Goal: Task Accomplishment & Management: Use online tool/utility

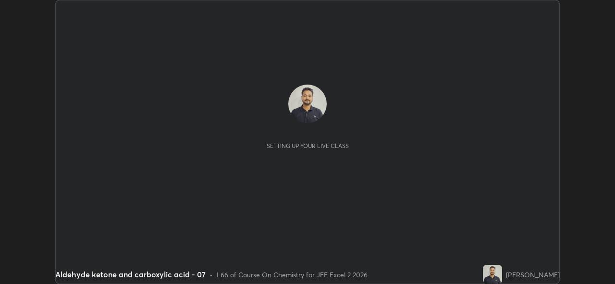
scroll to position [284, 614]
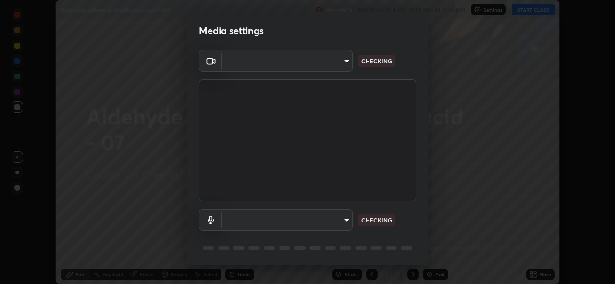
type input "92c397386f886fe799a4c583ca1e1c0e7d4a0c30fb7797d0dd299bb1a2781828"
click at [344, 219] on body "Erase all Aldehyde ketone and carboxylic acid - 07 Recording WAS SCHEDULED TO S…" at bounding box center [307, 142] width 615 height 284
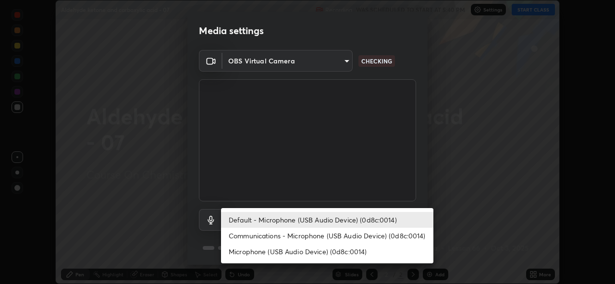
click at [336, 234] on li "Communications - Microphone (USB Audio Device) (0d8c:0014)" at bounding box center [327, 236] width 212 height 16
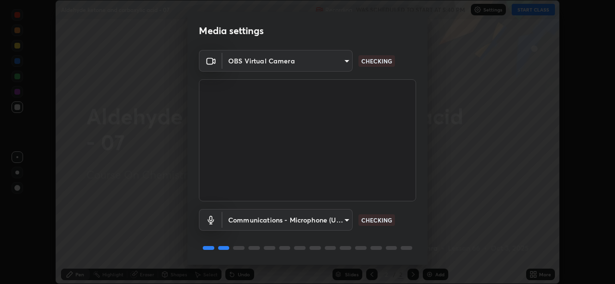
click at [334, 222] on body "Erase all Aldehyde ketone and carboxylic acid - 07 Recording WAS SCHEDULED TO S…" at bounding box center [307, 142] width 615 height 284
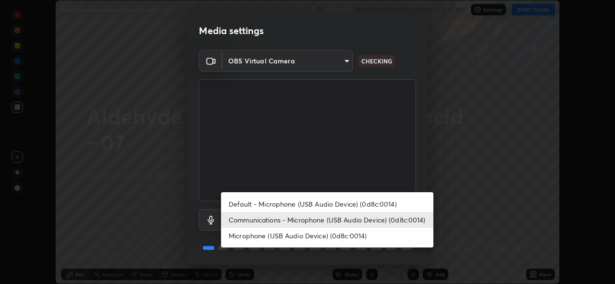
click at [338, 205] on li "Default - Microphone (USB Audio Device) (0d8c:0014)" at bounding box center [327, 204] width 212 height 16
type input "default"
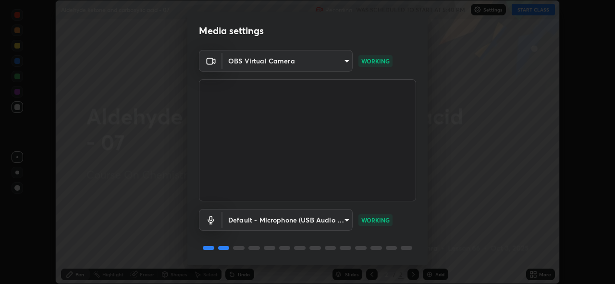
scroll to position [31, 0]
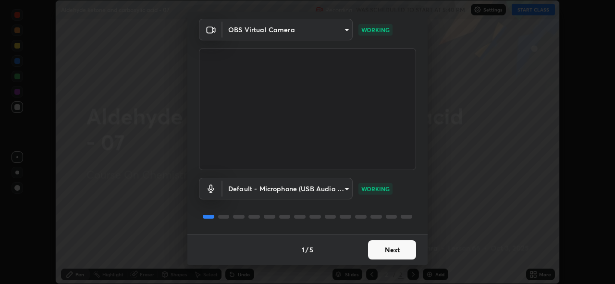
click at [389, 249] on button "Next" at bounding box center [392, 249] width 48 height 19
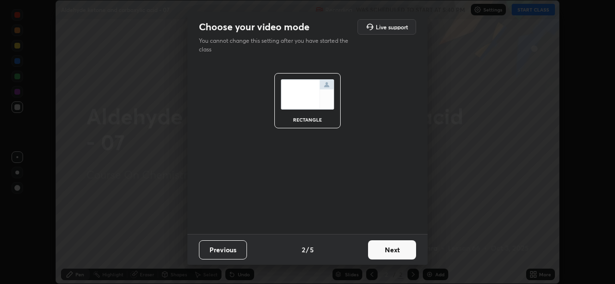
scroll to position [0, 0]
click at [395, 253] on button "Next" at bounding box center [392, 249] width 48 height 19
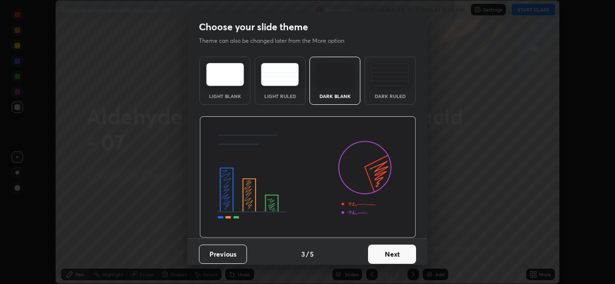
click at [405, 251] on button "Next" at bounding box center [392, 253] width 48 height 19
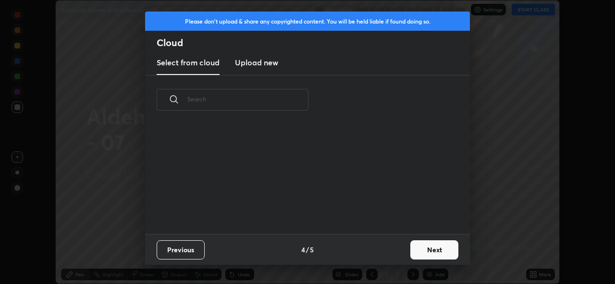
click at [423, 247] on button "Next" at bounding box center [434, 249] width 48 height 19
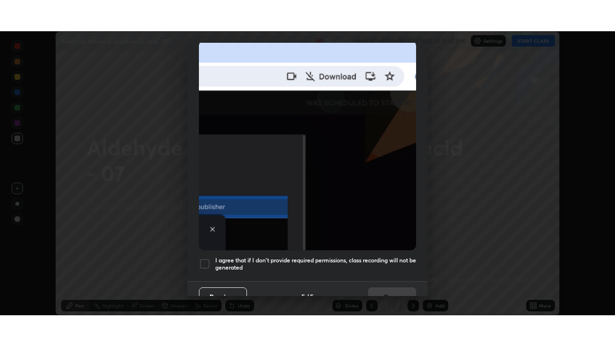
scroll to position [227, 0]
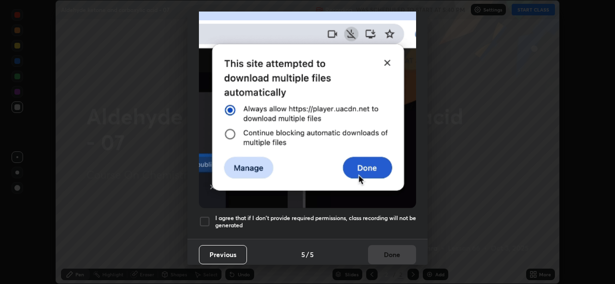
click at [365, 216] on h5 "I agree that if I don't provide required permissions, class recording will not …" at bounding box center [315, 221] width 201 height 15
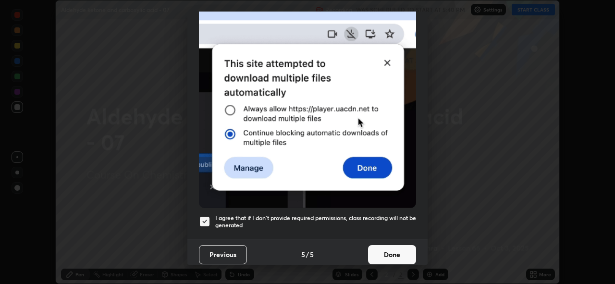
click at [388, 247] on button "Done" at bounding box center [392, 254] width 48 height 19
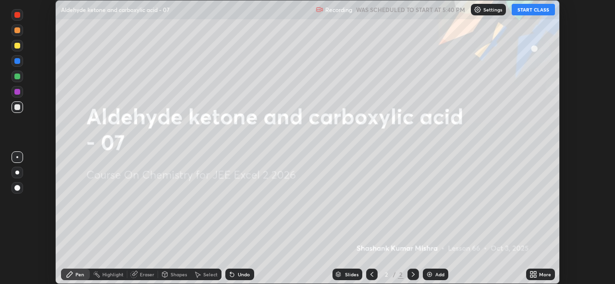
click at [531, 11] on button "START CLASS" at bounding box center [533, 10] width 43 height 12
click at [535, 272] on icon at bounding box center [535, 272] width 2 height 2
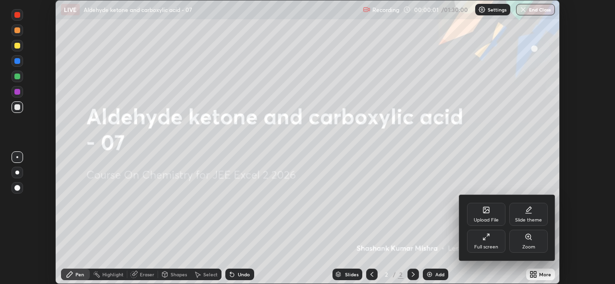
click at [499, 242] on div "Full screen" at bounding box center [486, 241] width 38 height 23
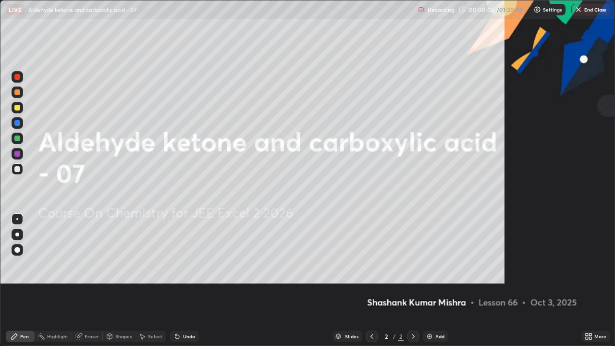
scroll to position [346, 615]
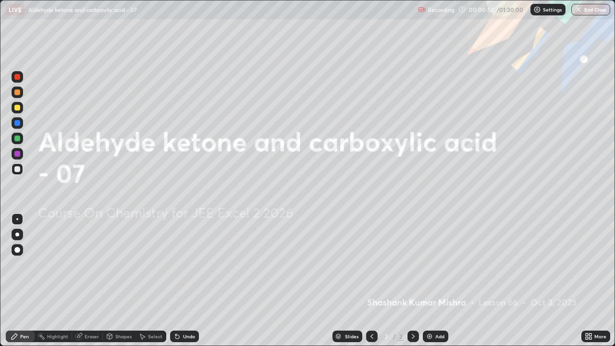
click at [151, 283] on div "Select" at bounding box center [155, 336] width 14 height 5
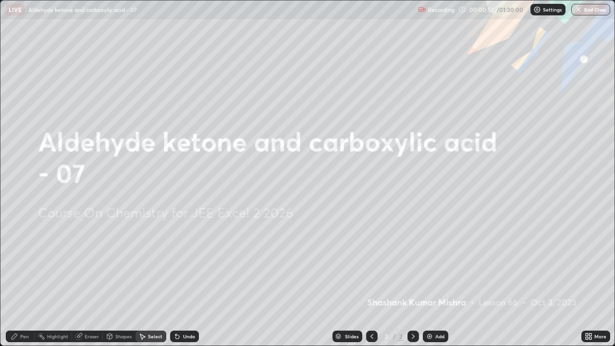
click at [122, 283] on div "Shapes" at bounding box center [123, 336] width 16 height 5
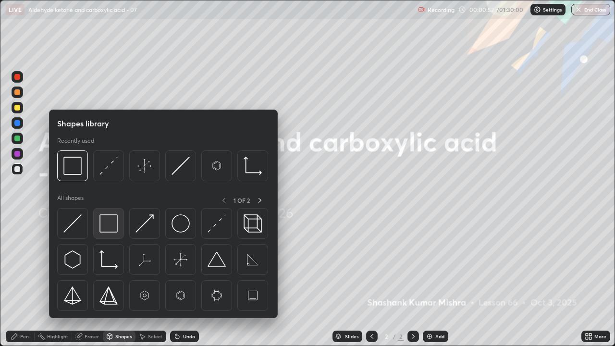
click at [114, 231] on img at bounding box center [108, 223] width 18 height 18
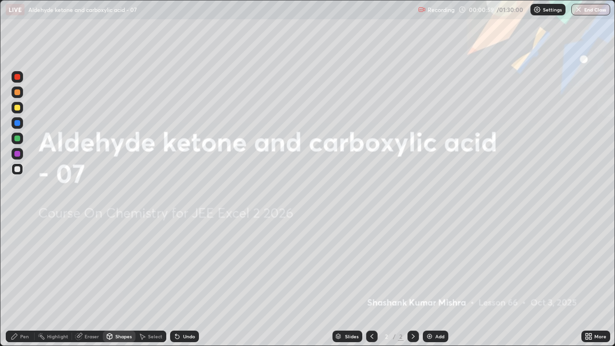
click at [22, 283] on div "Pen" at bounding box center [24, 336] width 9 height 5
click at [17, 249] on div at bounding box center [17, 250] width 6 height 6
click at [186, 283] on div "Undo" at bounding box center [189, 336] width 12 height 5
click at [17, 219] on div at bounding box center [17, 219] width 2 height 2
click at [435, 283] on div "Add" at bounding box center [439, 336] width 9 height 5
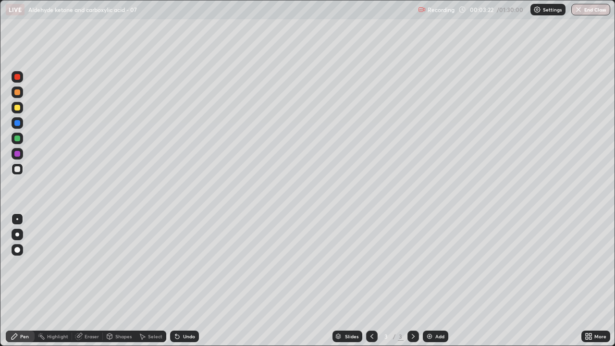
click at [183, 283] on div "Undo" at bounding box center [189, 336] width 12 height 5
click at [431, 283] on img at bounding box center [430, 336] width 8 height 8
click at [371, 283] on icon at bounding box center [372, 336] width 8 height 8
click at [153, 283] on div "Select" at bounding box center [155, 336] width 14 height 5
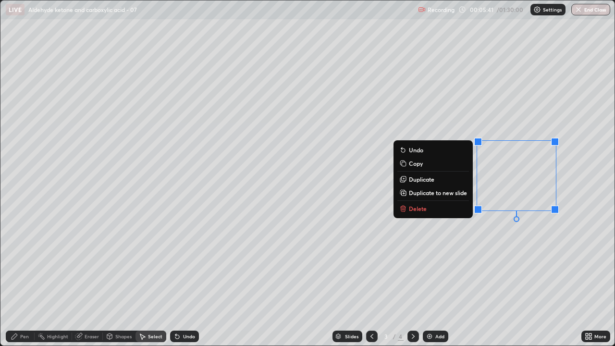
click at [420, 206] on p "Delete" at bounding box center [418, 209] width 18 height 8
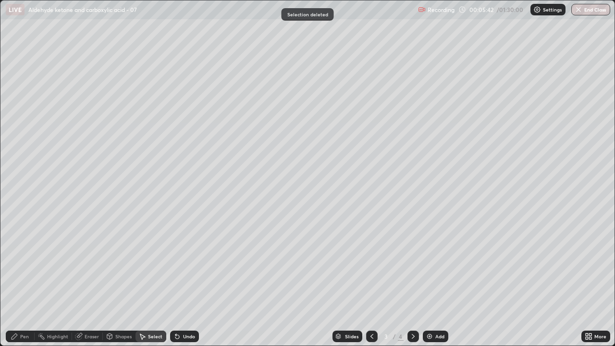
click at [26, 283] on div "Pen" at bounding box center [24, 336] width 9 height 5
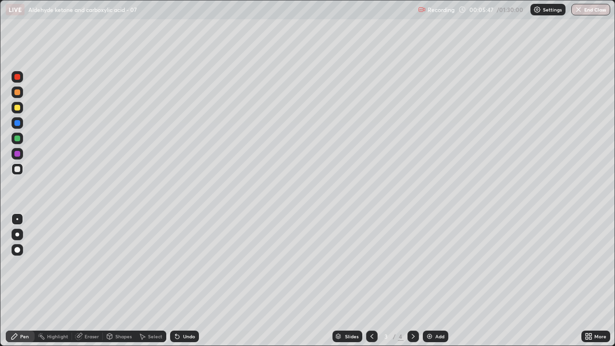
click at [418, 283] on div at bounding box center [413, 336] width 12 height 19
click at [189, 283] on div "Undo" at bounding box center [189, 336] width 12 height 5
click at [181, 283] on div "Undo" at bounding box center [184, 336] width 29 height 12
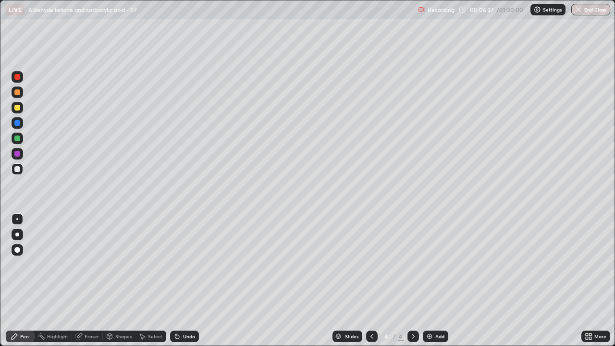
click at [182, 283] on div "Undo" at bounding box center [184, 336] width 29 height 12
click at [183, 283] on div "Undo" at bounding box center [189, 336] width 12 height 5
click at [434, 283] on div "Add" at bounding box center [435, 336] width 25 height 12
click at [180, 283] on div "Undo" at bounding box center [184, 336] width 29 height 12
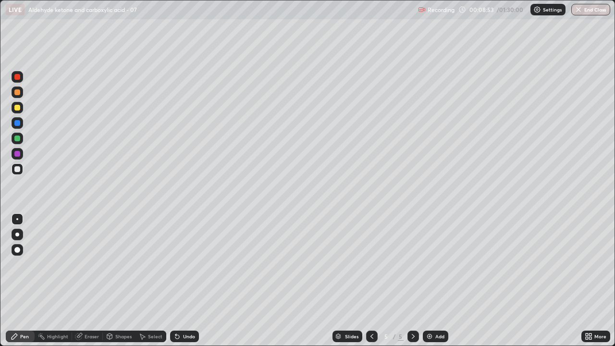
click at [183, 283] on div "Undo" at bounding box center [184, 336] width 29 height 12
click at [183, 283] on div "Undo" at bounding box center [182, 336] width 33 height 19
click at [184, 283] on div "Undo" at bounding box center [182, 336] width 33 height 19
click at [182, 283] on div "Undo" at bounding box center [182, 336] width 33 height 19
click at [180, 283] on icon at bounding box center [177, 336] width 8 height 8
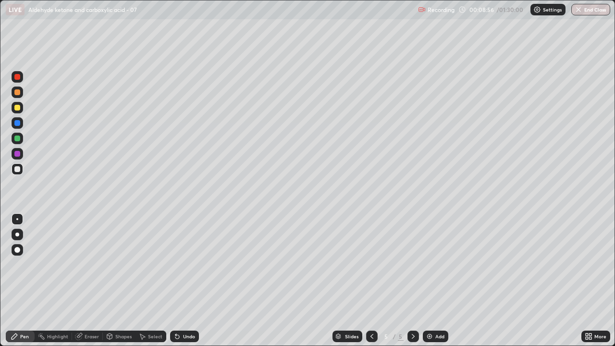
click at [179, 283] on div "Undo" at bounding box center [184, 336] width 29 height 12
click at [94, 283] on div "Eraser" at bounding box center [92, 336] width 14 height 5
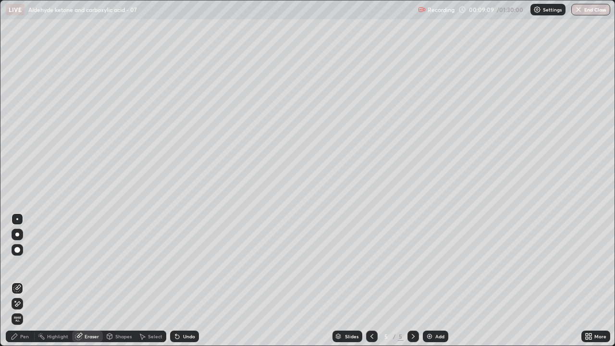
click at [25, 283] on div "Pen" at bounding box center [24, 336] width 9 height 5
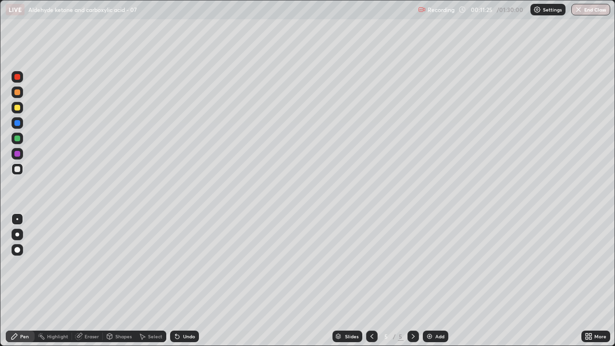
click at [179, 283] on icon at bounding box center [177, 336] width 8 height 8
click at [183, 283] on div "Undo" at bounding box center [184, 336] width 29 height 12
click at [183, 283] on div "Undo" at bounding box center [189, 336] width 12 height 5
click at [180, 283] on div "Undo" at bounding box center [184, 336] width 29 height 12
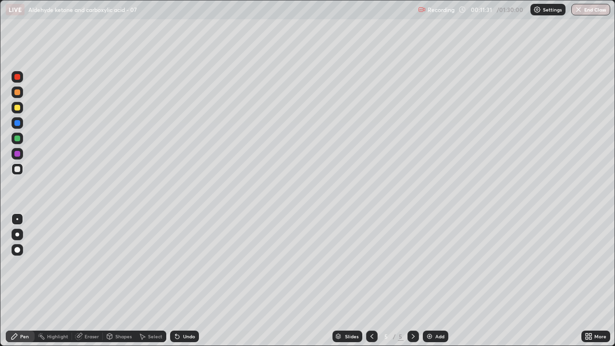
click at [86, 283] on div "Eraser" at bounding box center [87, 336] width 31 height 12
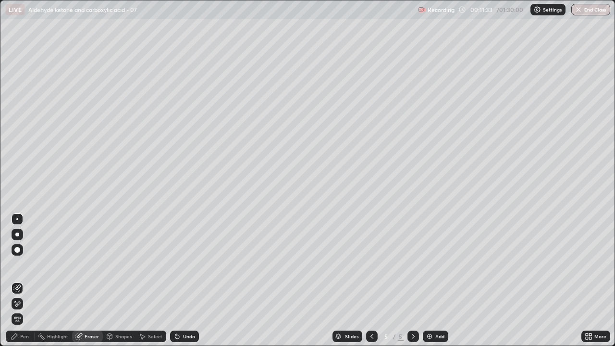
click at [21, 283] on div "Pen" at bounding box center [20, 336] width 29 height 12
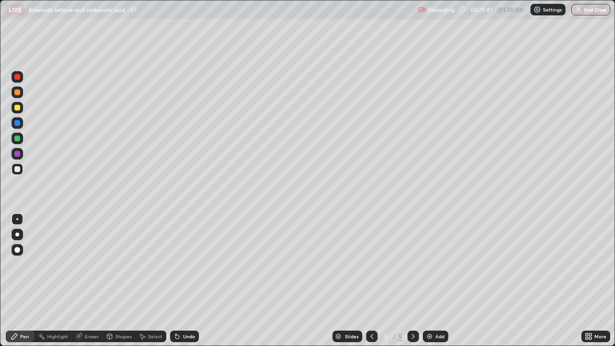
click at [150, 283] on div "Select" at bounding box center [155, 336] width 14 height 5
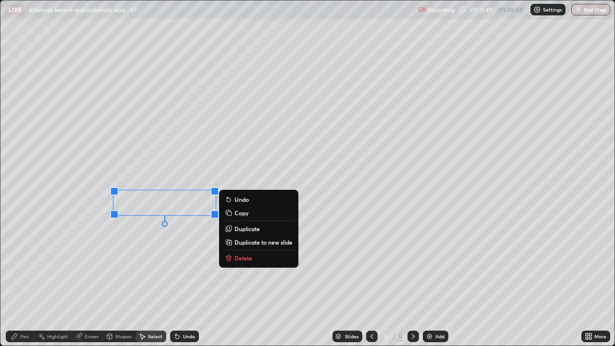
click at [243, 257] on p "Delete" at bounding box center [243, 258] width 18 height 8
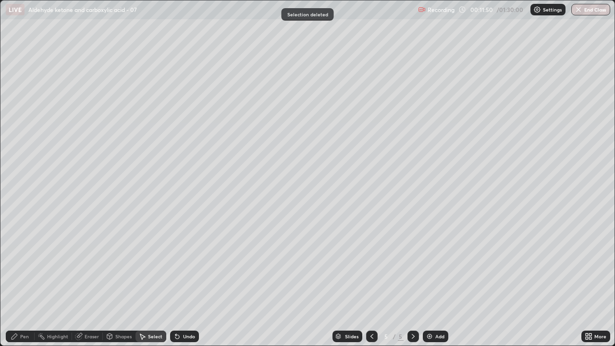
click at [20, 283] on div "Pen" at bounding box center [24, 336] width 9 height 5
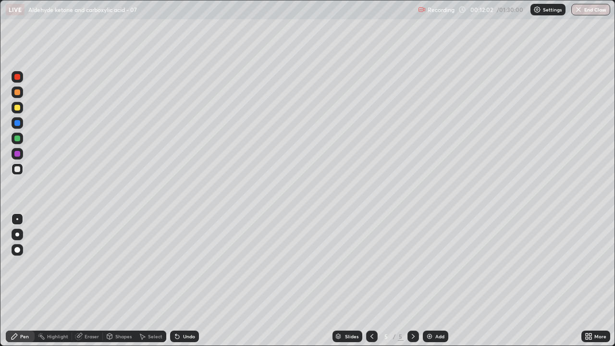
click at [23, 283] on div at bounding box center [17, 268] width 15 height 115
click at [433, 283] on div "Add" at bounding box center [435, 336] width 25 height 12
click at [193, 283] on div "Undo" at bounding box center [184, 336] width 29 height 12
click at [194, 283] on div "Undo" at bounding box center [184, 336] width 29 height 12
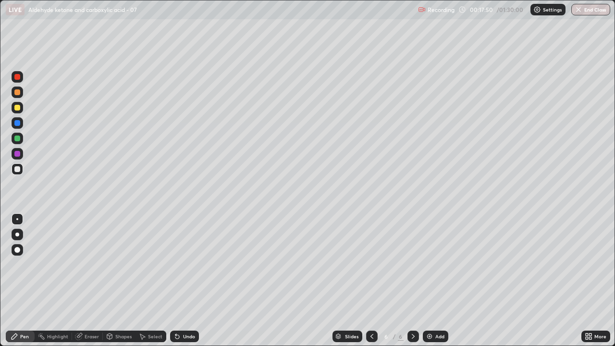
click at [194, 283] on div "Undo" at bounding box center [184, 336] width 29 height 12
click at [195, 283] on div "Undo" at bounding box center [184, 336] width 29 height 12
click at [158, 283] on div "Select" at bounding box center [155, 336] width 14 height 5
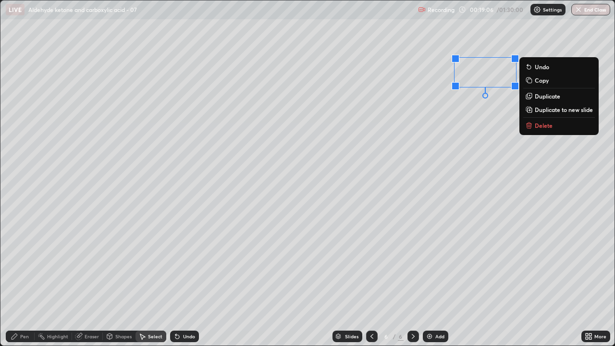
click at [535, 129] on p "Delete" at bounding box center [544, 126] width 18 height 8
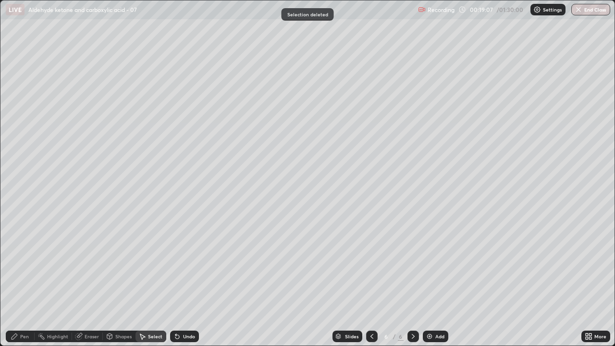
click at [30, 283] on div "Pen" at bounding box center [20, 336] width 29 height 12
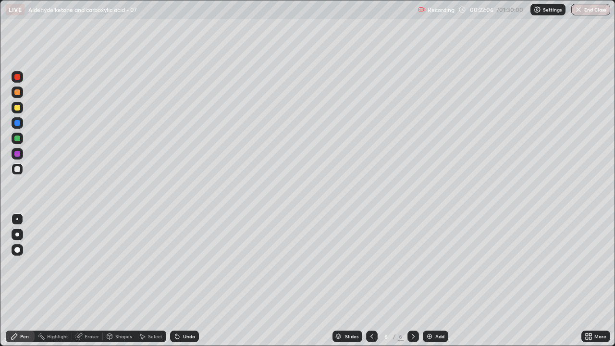
click at [435, 283] on div "Add" at bounding box center [439, 336] width 9 height 5
click at [191, 283] on div "Undo" at bounding box center [184, 336] width 29 height 12
click at [186, 283] on div "Undo" at bounding box center [189, 336] width 12 height 5
click at [92, 283] on div "Eraser" at bounding box center [92, 336] width 14 height 5
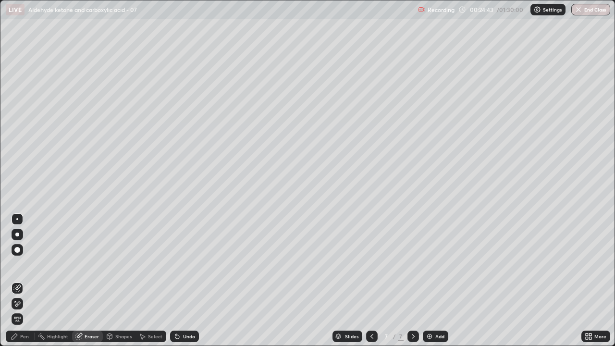
click at [21, 283] on div "Pen" at bounding box center [24, 336] width 9 height 5
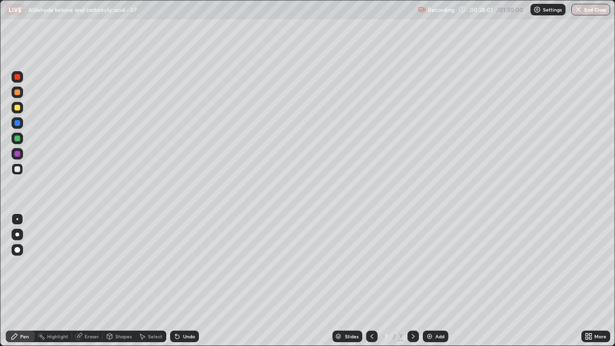
click at [432, 283] on img at bounding box center [430, 336] width 8 height 8
click at [183, 283] on div "Undo" at bounding box center [189, 336] width 12 height 5
click at [187, 283] on div "Undo" at bounding box center [189, 336] width 12 height 5
click at [185, 283] on div "Undo" at bounding box center [184, 336] width 29 height 12
click at [86, 283] on div "Eraser" at bounding box center [92, 336] width 14 height 5
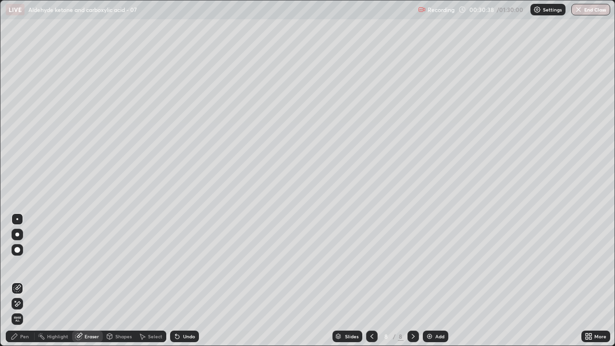
click at [24, 283] on div "Pen" at bounding box center [24, 336] width 9 height 5
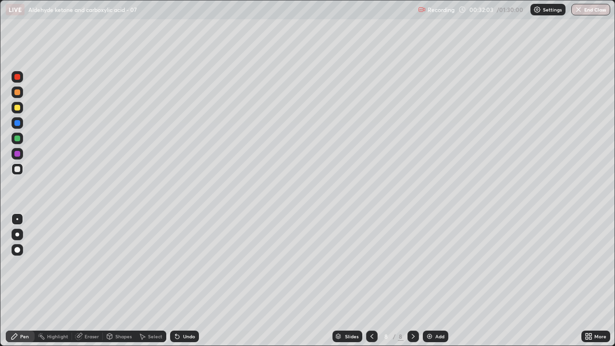
click at [190, 283] on div "Undo" at bounding box center [184, 336] width 29 height 12
click at [189, 283] on div "Undo" at bounding box center [184, 336] width 29 height 12
click at [187, 283] on div "Undo" at bounding box center [189, 336] width 12 height 5
click at [193, 283] on div "Undo" at bounding box center [184, 336] width 29 height 12
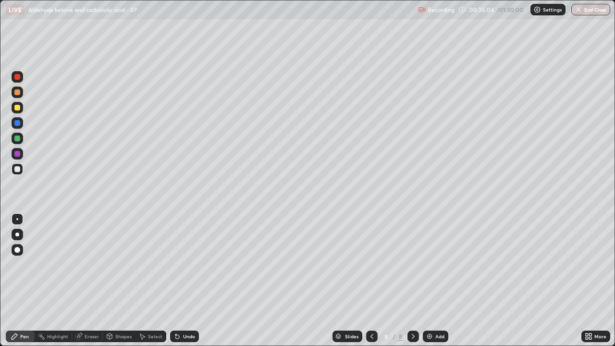
click at [430, 283] on img at bounding box center [430, 336] width 8 height 8
click at [371, 283] on icon at bounding box center [372, 336] width 8 height 8
click at [93, 283] on div "Eraser" at bounding box center [92, 336] width 14 height 5
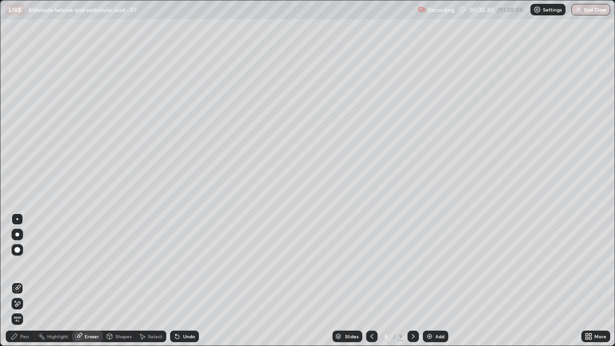
click at [27, 283] on div "Pen" at bounding box center [24, 336] width 9 height 5
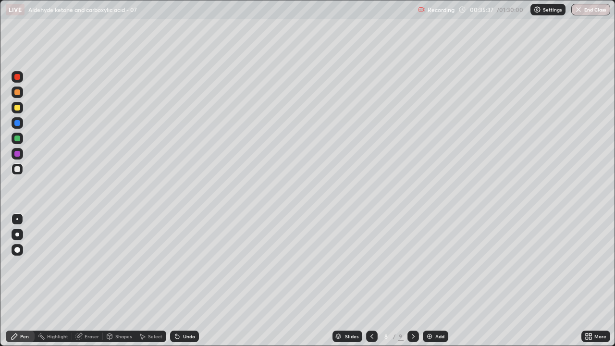
click at [416, 283] on div at bounding box center [413, 336] width 12 height 19
click at [186, 283] on div "Undo" at bounding box center [184, 336] width 29 height 12
click at [184, 283] on div "Undo" at bounding box center [189, 336] width 12 height 5
click at [183, 283] on div "Undo" at bounding box center [184, 336] width 29 height 12
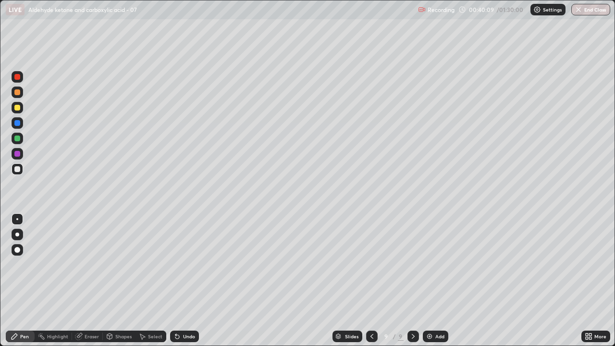
click at [183, 283] on div "Undo" at bounding box center [189, 336] width 12 height 5
click at [90, 283] on div "Eraser" at bounding box center [92, 336] width 14 height 5
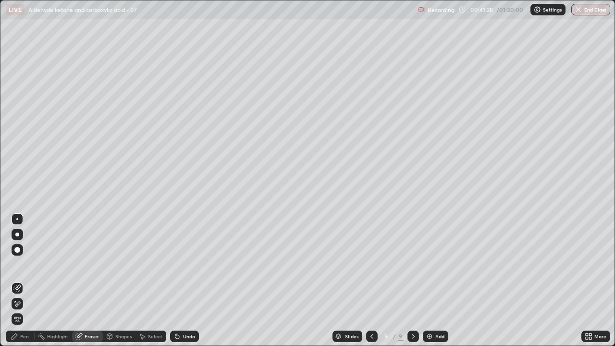
click at [31, 283] on div "Pen" at bounding box center [20, 336] width 29 height 12
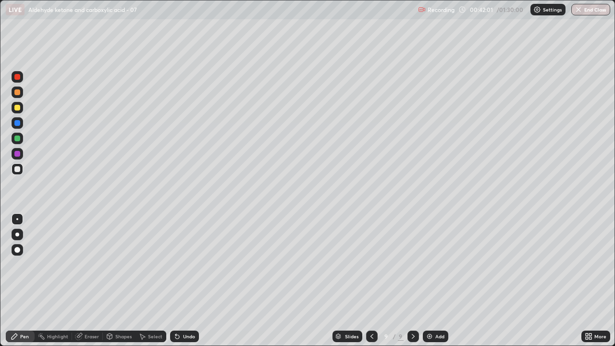
click at [187, 283] on div "Undo" at bounding box center [184, 336] width 29 height 12
click at [433, 283] on div "Add" at bounding box center [435, 336] width 25 height 12
click at [368, 283] on icon at bounding box center [371, 336] width 8 height 8
click at [411, 283] on icon at bounding box center [413, 336] width 8 height 8
click at [187, 283] on div "Undo" at bounding box center [184, 336] width 29 height 12
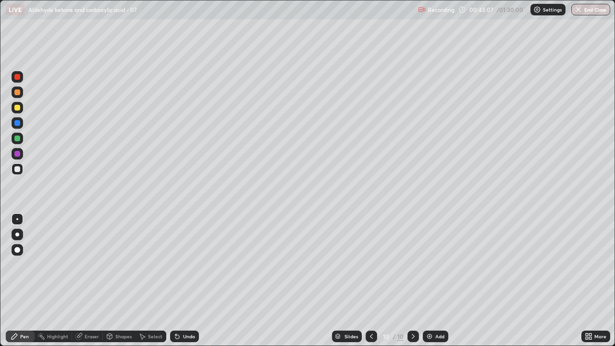
click at [184, 283] on div "Undo" at bounding box center [184, 336] width 29 height 12
click at [183, 283] on div "Undo" at bounding box center [184, 336] width 29 height 12
click at [180, 283] on div "Undo" at bounding box center [184, 336] width 29 height 12
click at [370, 283] on icon at bounding box center [371, 336] width 8 height 8
click at [414, 283] on icon at bounding box center [413, 336] width 3 height 5
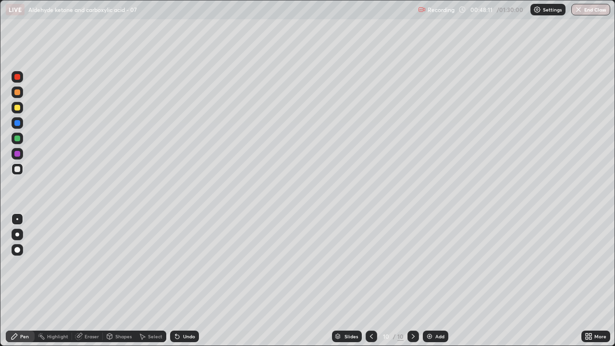
click at [435, 283] on div "Add" at bounding box center [439, 336] width 9 height 5
click at [371, 283] on icon at bounding box center [372, 336] width 8 height 8
click at [360, 283] on div "Slides" at bounding box center [347, 336] width 30 height 12
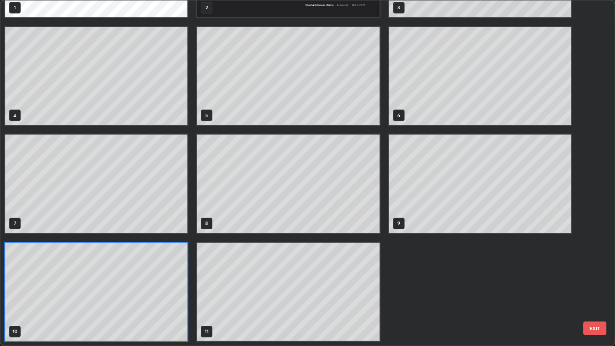
scroll to position [342, 609]
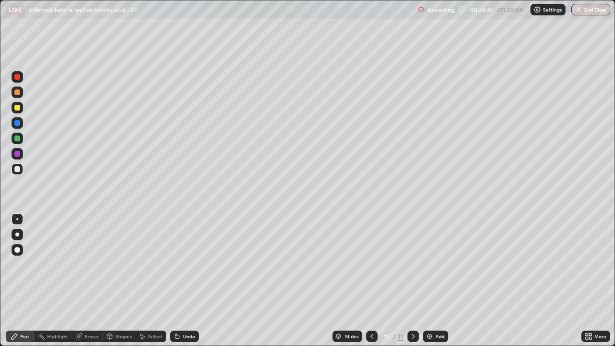
click at [186, 283] on div "Undo" at bounding box center [189, 336] width 12 height 5
click at [192, 283] on div "Undo" at bounding box center [189, 336] width 12 height 5
click at [184, 283] on div "Undo" at bounding box center [189, 336] width 12 height 5
click at [181, 283] on div "Undo" at bounding box center [184, 336] width 29 height 12
click at [432, 283] on div "Add" at bounding box center [435, 336] width 25 height 12
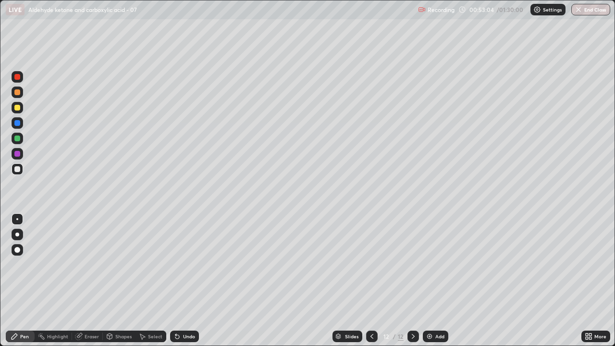
click at [185, 283] on div "Undo" at bounding box center [189, 336] width 12 height 5
click at [186, 283] on div "Undo" at bounding box center [189, 336] width 12 height 5
click at [194, 283] on div "Undo" at bounding box center [184, 336] width 29 height 12
click at [192, 283] on div "Undo" at bounding box center [189, 336] width 12 height 5
click at [147, 283] on div "Select" at bounding box center [150, 336] width 31 height 12
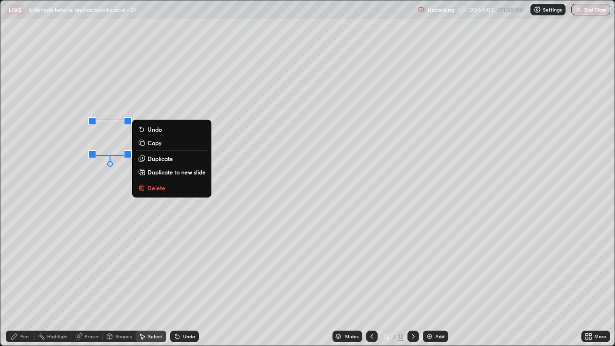
click at [152, 185] on p "Delete" at bounding box center [156, 188] width 18 height 8
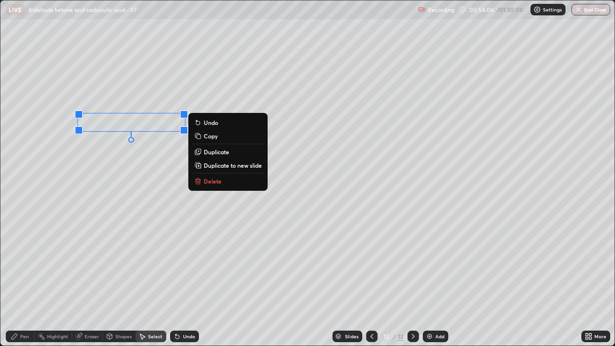
click at [13, 283] on icon at bounding box center [15, 336] width 6 height 6
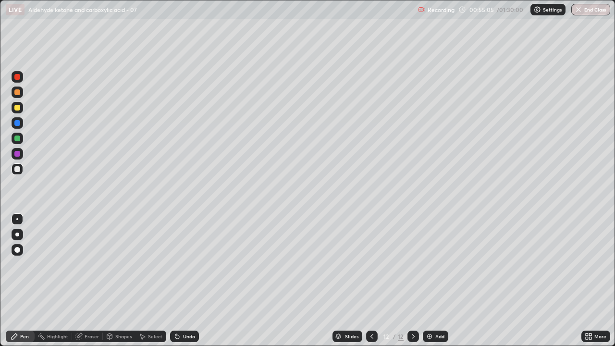
click at [186, 283] on div "Undo" at bounding box center [184, 336] width 29 height 12
click at [186, 283] on div "Undo" at bounding box center [189, 336] width 12 height 5
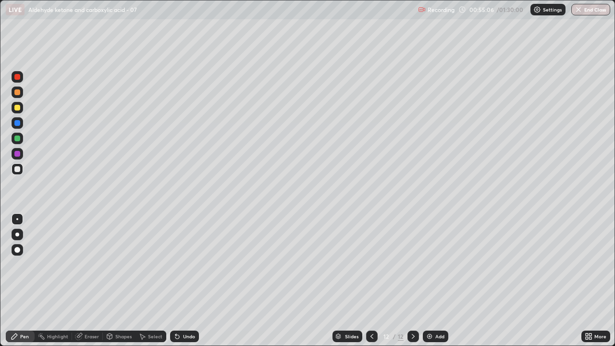
click at [188, 283] on div "Undo" at bounding box center [189, 336] width 12 height 5
click at [91, 283] on div "Eraser" at bounding box center [92, 336] width 14 height 5
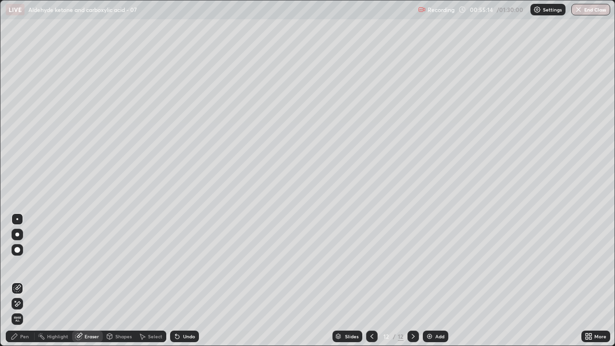
click at [27, 283] on div "Pen" at bounding box center [24, 336] width 9 height 5
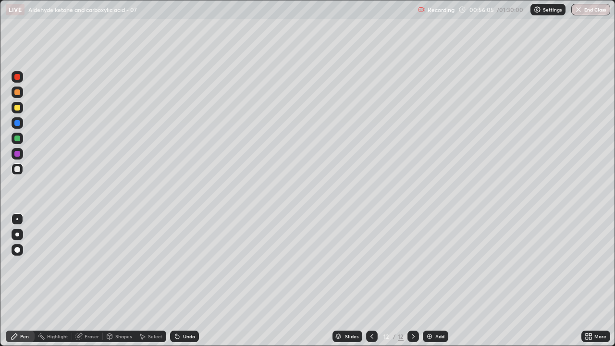
click at [181, 283] on div "Undo" at bounding box center [184, 336] width 29 height 12
click at [182, 283] on div "Undo" at bounding box center [184, 336] width 29 height 12
click at [176, 283] on icon at bounding box center [177, 337] width 4 height 4
click at [188, 283] on div "Undo" at bounding box center [189, 336] width 12 height 5
click at [189, 283] on div "Undo" at bounding box center [189, 336] width 12 height 5
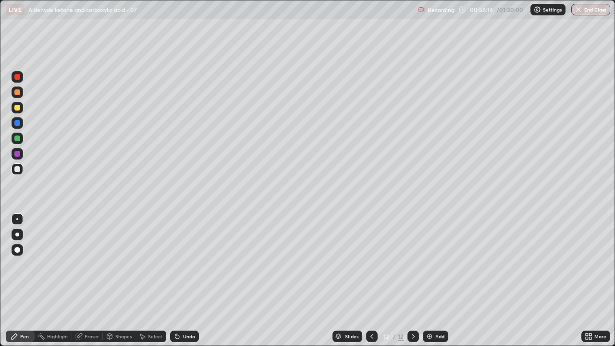
click at [188, 283] on div "Undo" at bounding box center [189, 336] width 12 height 5
click at [187, 283] on div "Undo" at bounding box center [189, 336] width 12 height 5
click at [189, 283] on div "Undo" at bounding box center [189, 336] width 12 height 5
click at [188, 283] on div "Undo" at bounding box center [184, 336] width 29 height 12
click at [428, 283] on img at bounding box center [430, 336] width 8 height 8
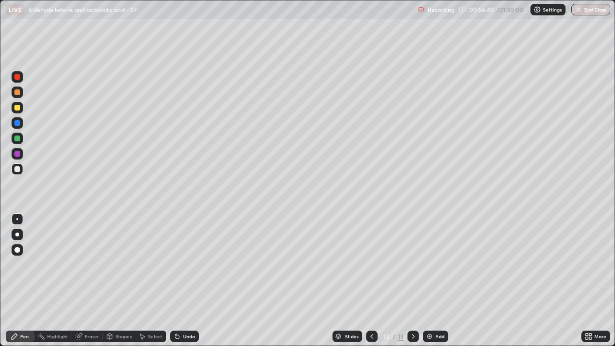
click at [366, 283] on div at bounding box center [372, 336] width 12 height 12
click at [411, 283] on div at bounding box center [413, 336] width 12 height 12
click at [188, 283] on div "Undo" at bounding box center [189, 336] width 12 height 5
click at [183, 283] on div "Undo" at bounding box center [184, 336] width 29 height 12
click at [371, 283] on icon at bounding box center [372, 336] width 8 height 8
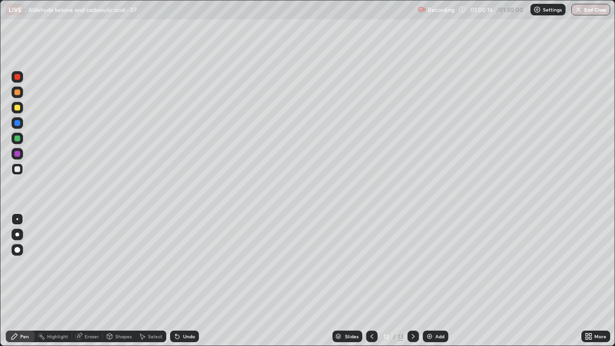
click at [431, 283] on img at bounding box center [430, 336] width 8 height 8
click at [370, 283] on icon at bounding box center [372, 336] width 8 height 8
click at [411, 283] on icon at bounding box center [413, 336] width 8 height 8
click at [412, 283] on icon at bounding box center [413, 336] width 8 height 8
click at [417, 283] on div at bounding box center [413, 336] width 12 height 12
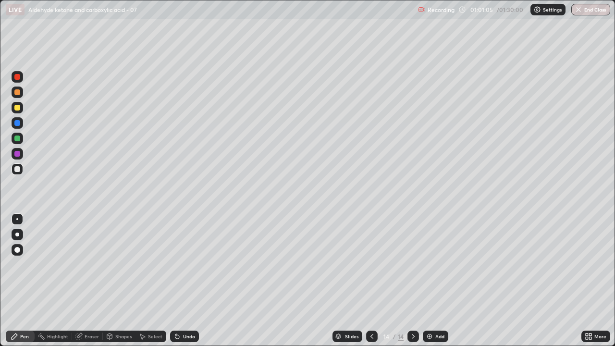
click at [431, 283] on img at bounding box center [430, 336] width 8 height 8
click at [146, 283] on div "Select" at bounding box center [150, 336] width 31 height 12
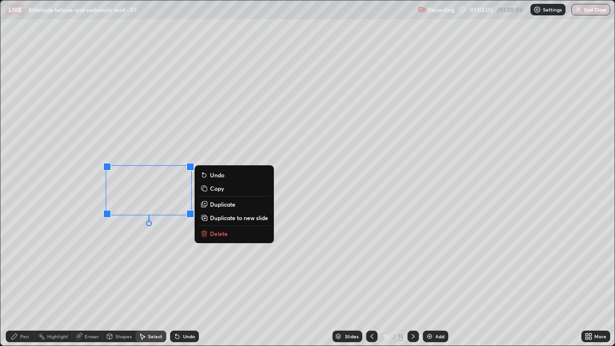
click at [219, 232] on p "Delete" at bounding box center [219, 234] width 18 height 8
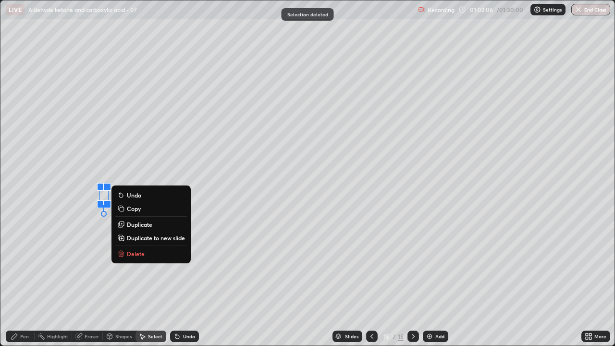
click at [130, 252] on p "Delete" at bounding box center [136, 254] width 18 height 8
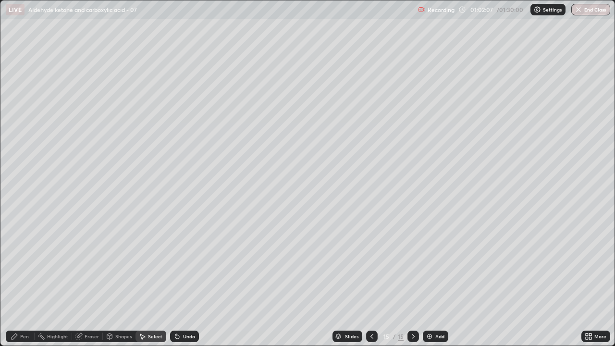
click at [22, 283] on div "Pen" at bounding box center [24, 336] width 9 height 5
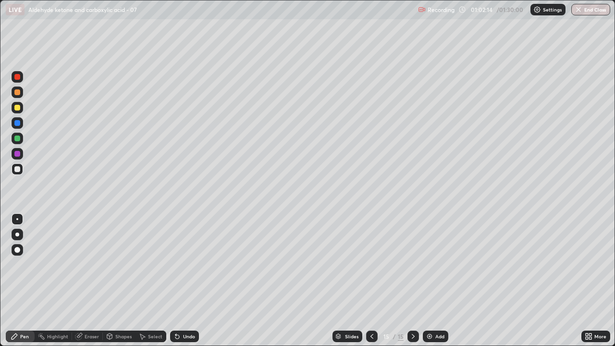
click at [94, 283] on div "Eraser" at bounding box center [92, 336] width 14 height 5
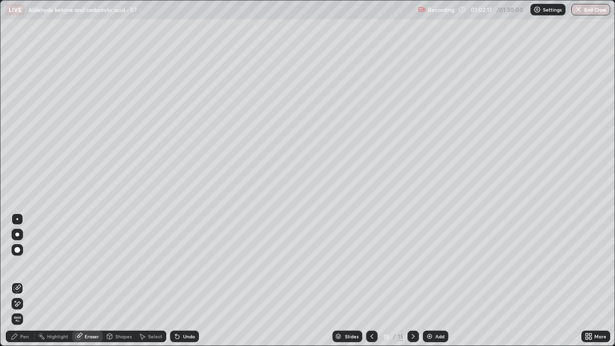
click at [22, 283] on div "Pen" at bounding box center [24, 336] width 9 height 5
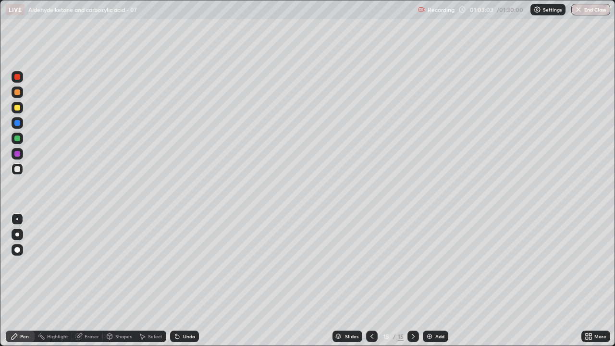
click at [149, 283] on div "Select" at bounding box center [155, 336] width 14 height 5
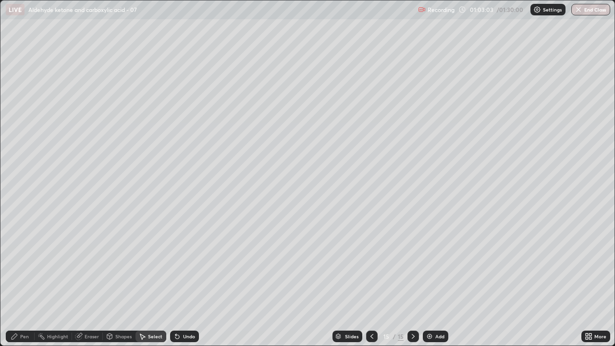
click at [88, 283] on div "Eraser" at bounding box center [92, 336] width 14 height 5
click at [20, 283] on div "Pen" at bounding box center [24, 336] width 9 height 5
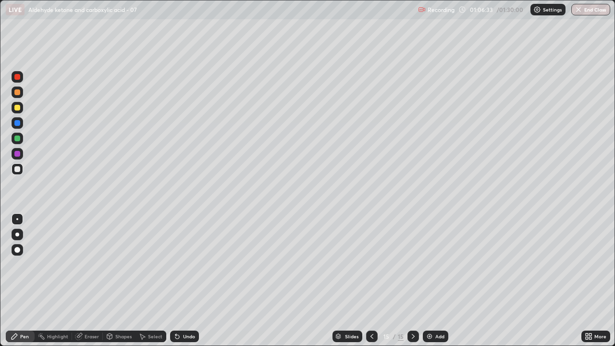
click at [21, 124] on div at bounding box center [18, 123] width 12 height 12
click at [18, 168] on div at bounding box center [17, 169] width 6 height 6
click at [430, 283] on img at bounding box center [430, 336] width 8 height 8
click at [189, 283] on div "Undo" at bounding box center [184, 336] width 29 height 12
click at [180, 283] on div "Undo" at bounding box center [184, 336] width 29 height 12
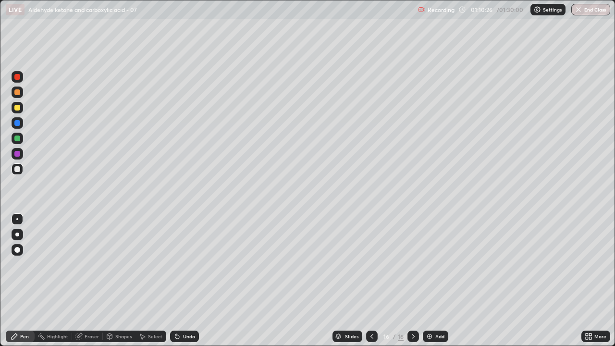
click at [183, 283] on div "Undo" at bounding box center [189, 336] width 12 height 5
click at [156, 283] on div "Select" at bounding box center [155, 336] width 14 height 5
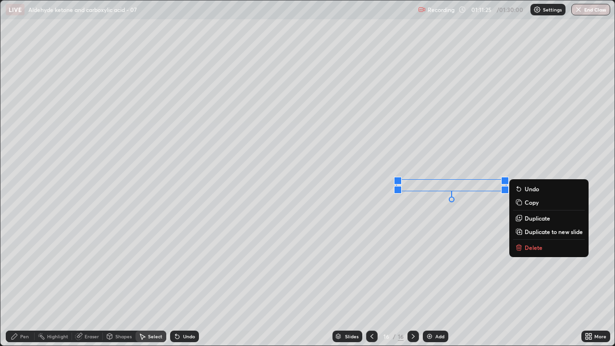
click at [533, 246] on p "Delete" at bounding box center [534, 248] width 18 height 8
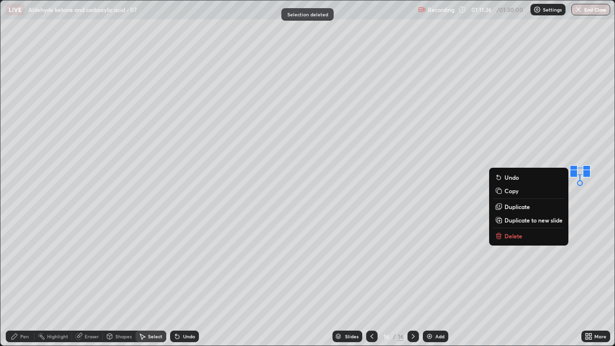
click at [512, 232] on button "Delete" at bounding box center [529, 236] width 72 height 12
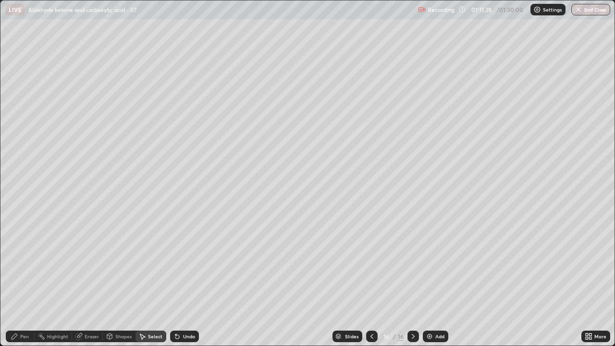
click at [23, 283] on div "Pen" at bounding box center [20, 336] width 29 height 12
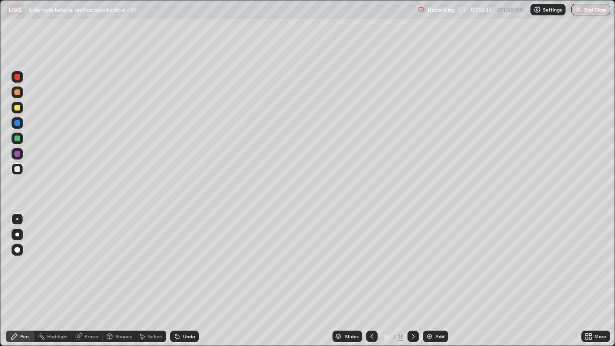
click at [374, 283] on icon at bounding box center [372, 336] width 8 height 8
click at [412, 283] on icon at bounding box center [413, 336] width 8 height 8
click at [153, 283] on div "Select" at bounding box center [155, 336] width 14 height 5
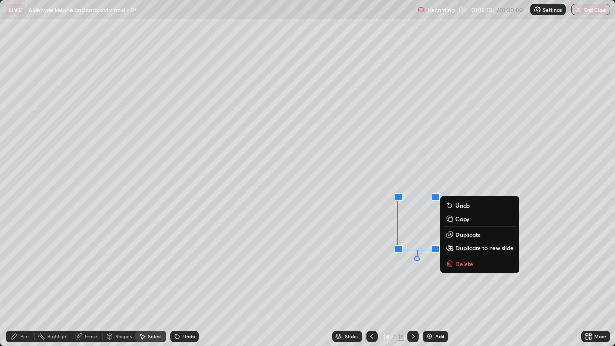
click at [453, 259] on button "Delete" at bounding box center [480, 264] width 72 height 12
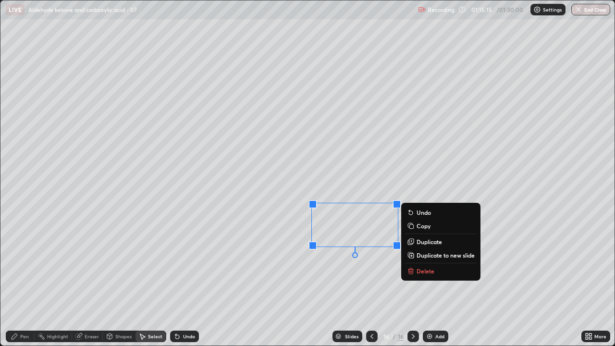
click at [411, 269] on icon at bounding box center [410, 268] width 3 height 1
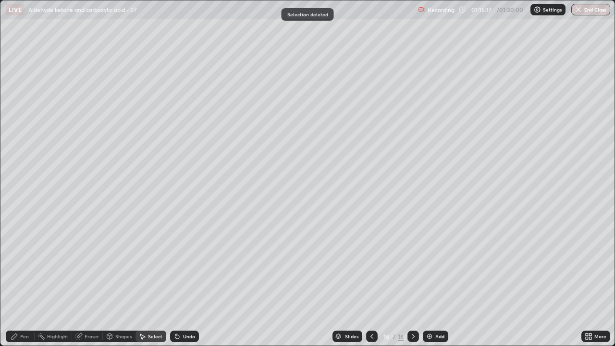
click at [27, 283] on div "Pen" at bounding box center [24, 336] width 9 height 5
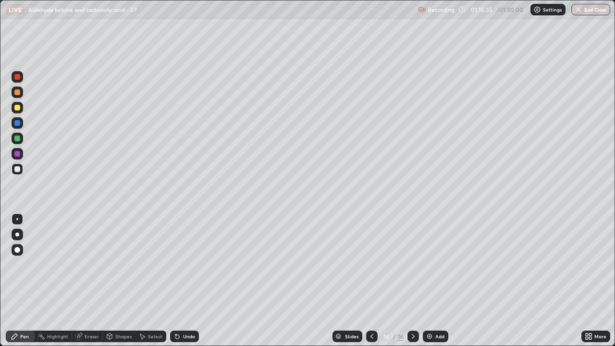
click at [429, 283] on img at bounding box center [430, 336] width 8 height 8
click at [597, 14] on button "End Class" at bounding box center [590, 10] width 39 height 12
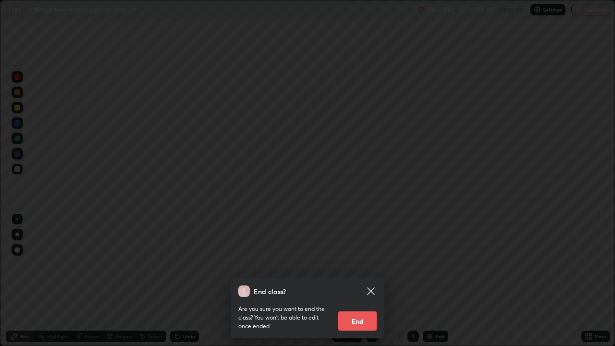
click at [360, 283] on button "End" at bounding box center [357, 320] width 38 height 19
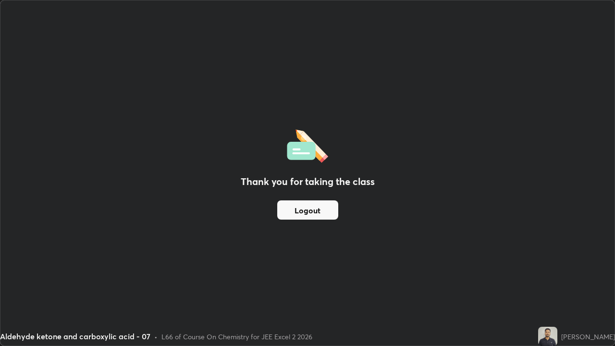
click at [307, 209] on button "Logout" at bounding box center [307, 209] width 61 height 19
